Goal: Find specific page/section

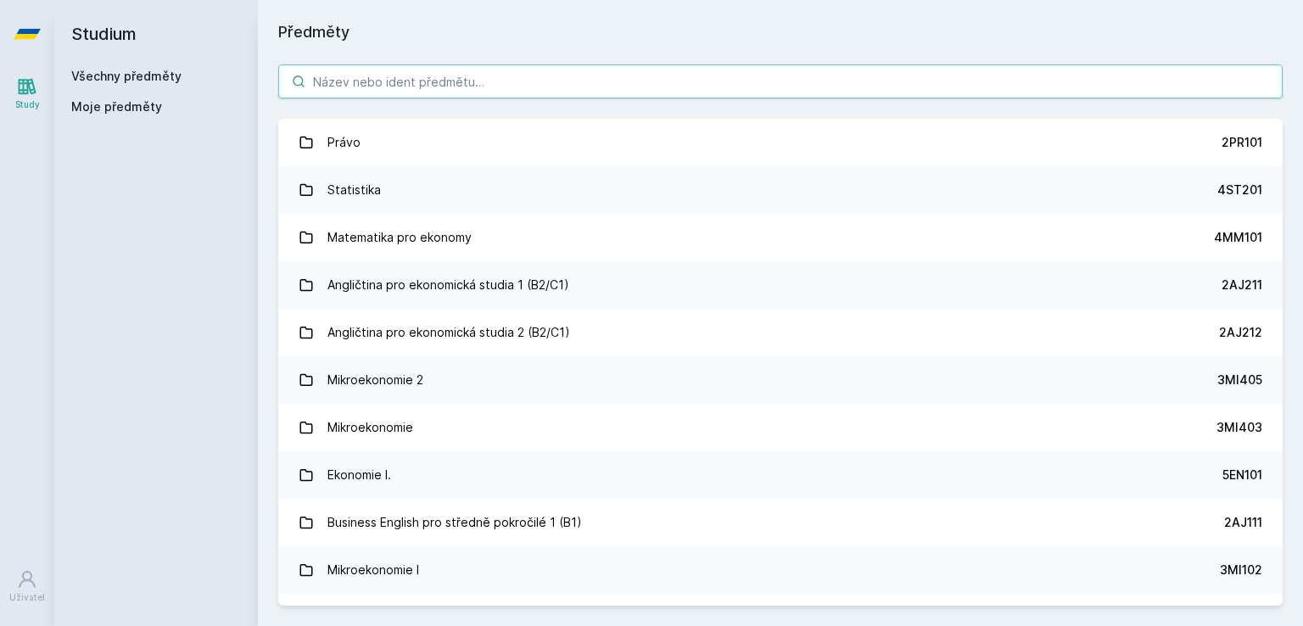
click at [803, 88] on input "search" at bounding box center [780, 81] width 1005 height 34
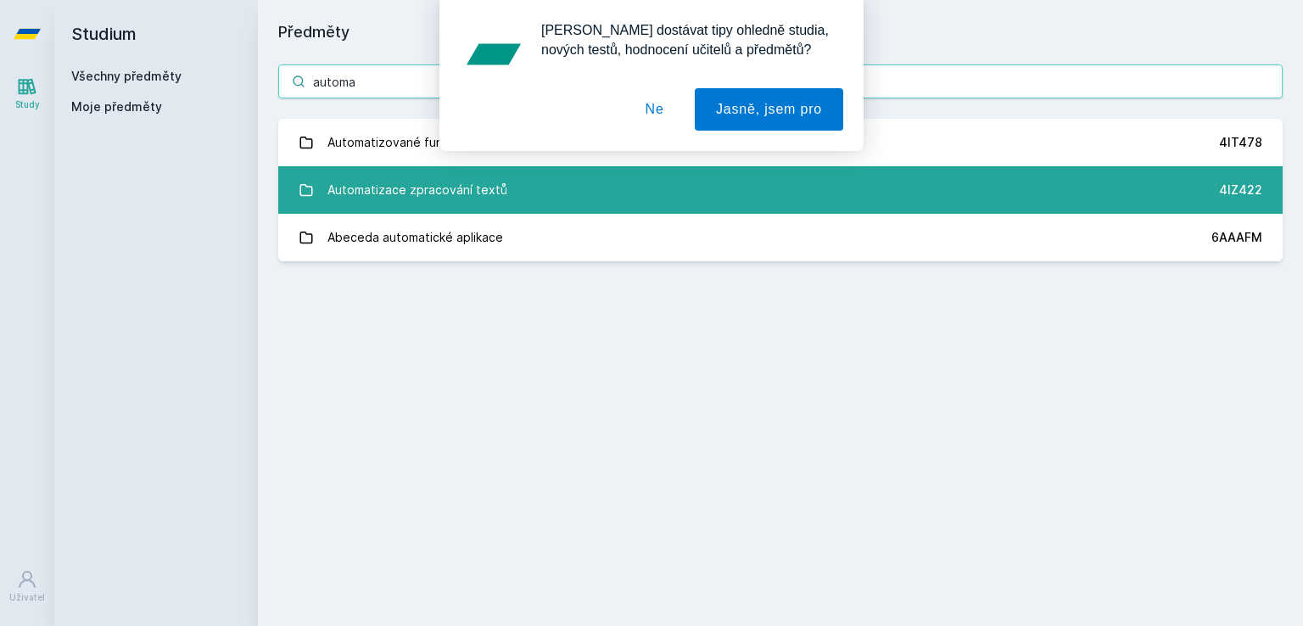
type input "automa"
click at [733, 178] on link "Automatizace zpracování textů 4IZ422" at bounding box center [780, 190] width 1005 height 48
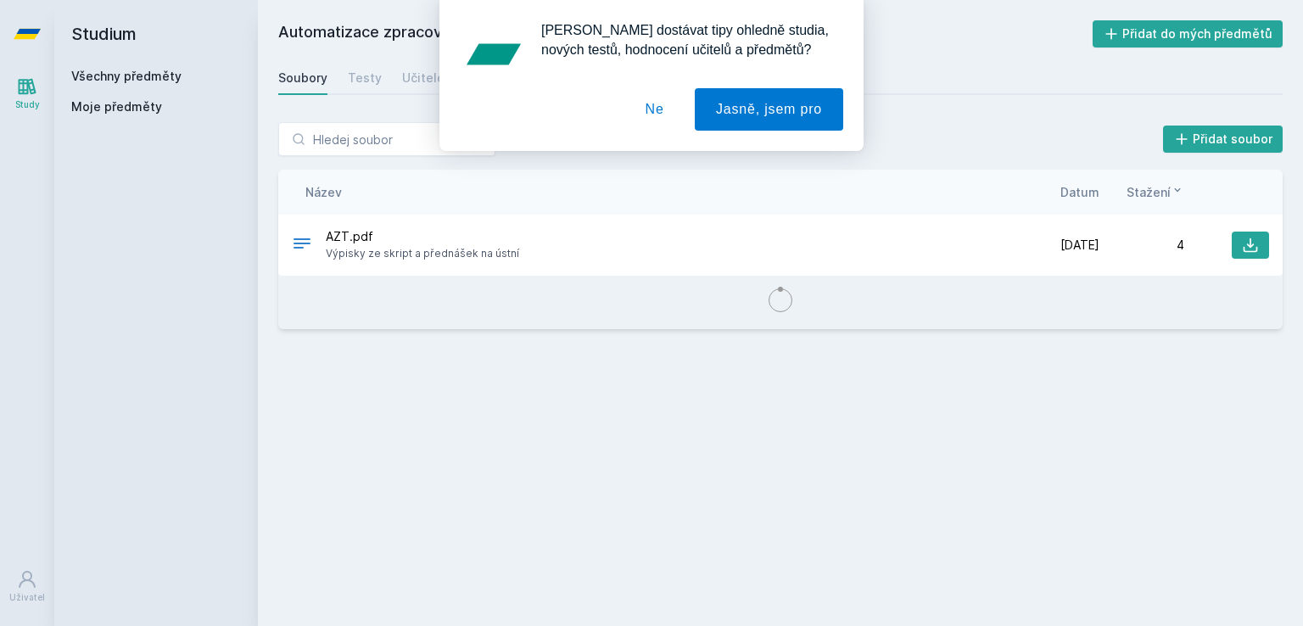
click at [666, 114] on button "Ne" at bounding box center [655, 109] width 61 height 42
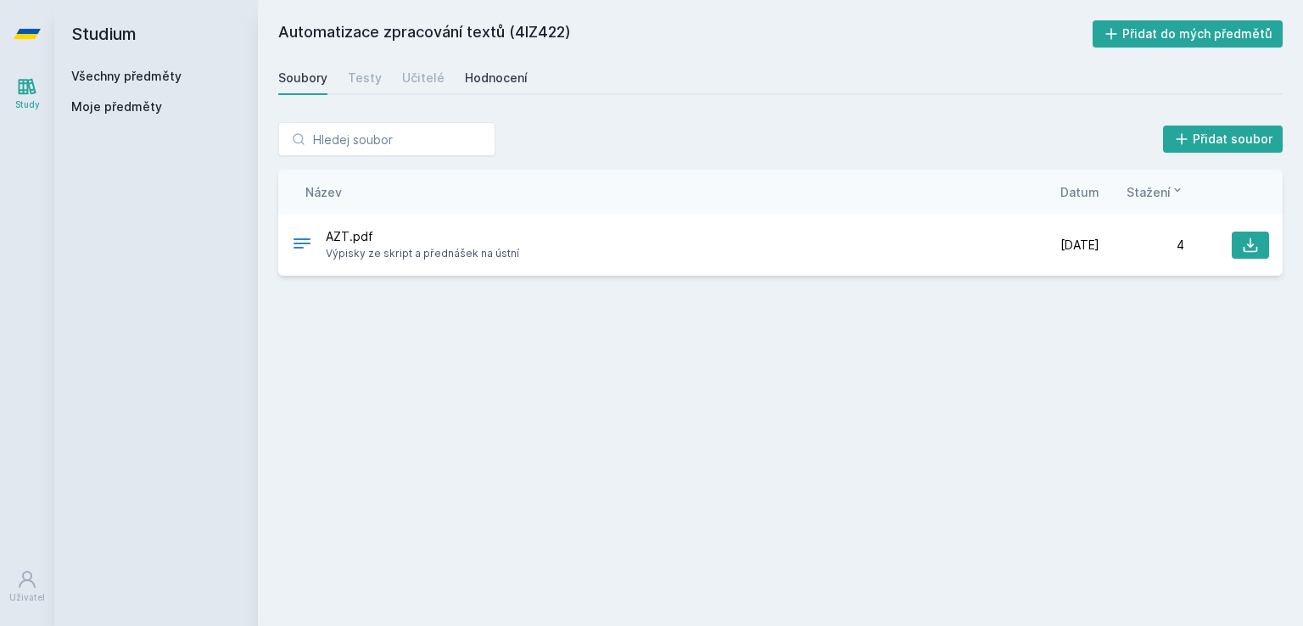
click at [483, 70] on div "Hodnocení" at bounding box center [496, 78] width 63 height 17
